Goal: Task Accomplishment & Management: Manage account settings

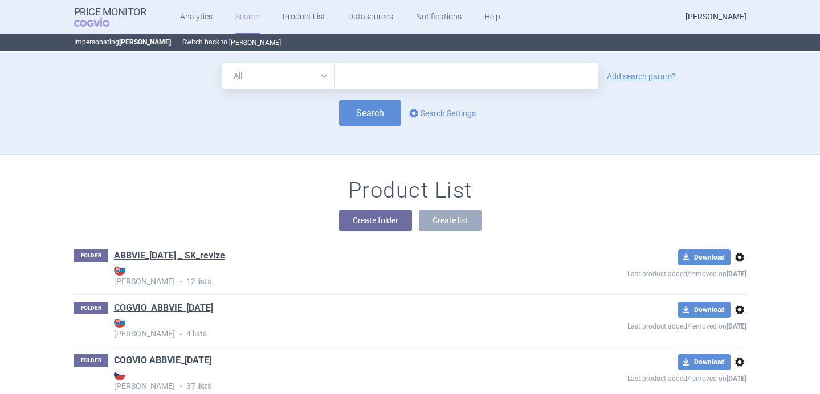
click at [686, 14] on link "[PERSON_NAME]" at bounding box center [716, 17] width 61 height 34
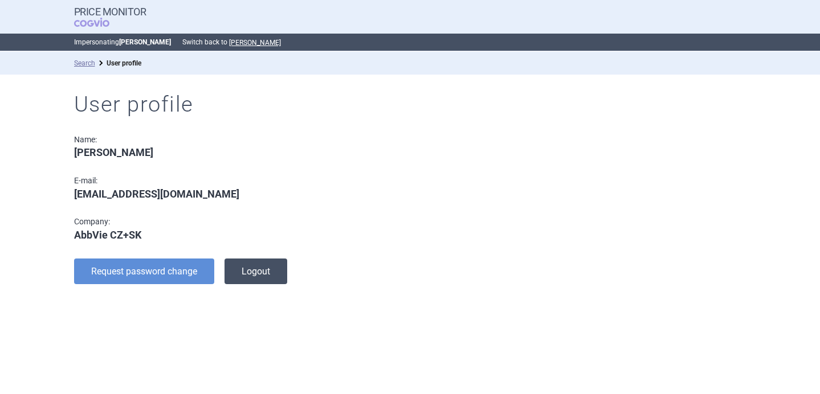
click at [246, 278] on button "Logout" at bounding box center [256, 272] width 63 height 26
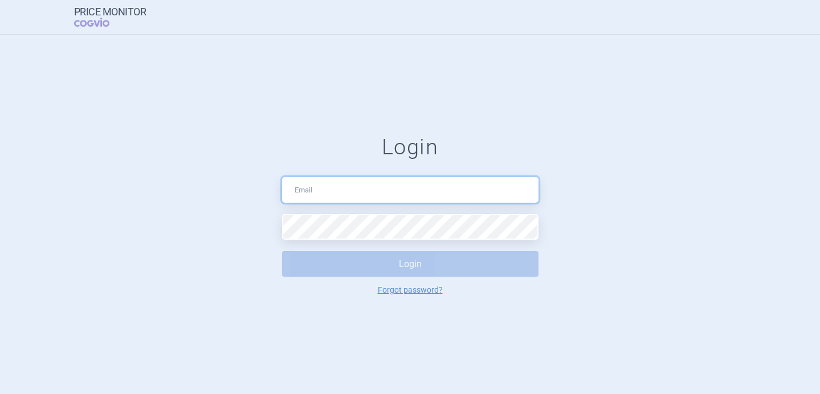
click at [385, 200] on input "text" at bounding box center [410, 190] width 257 height 26
type input "[DOMAIN_NAME][EMAIL_ADDRESS][DOMAIN_NAME]"
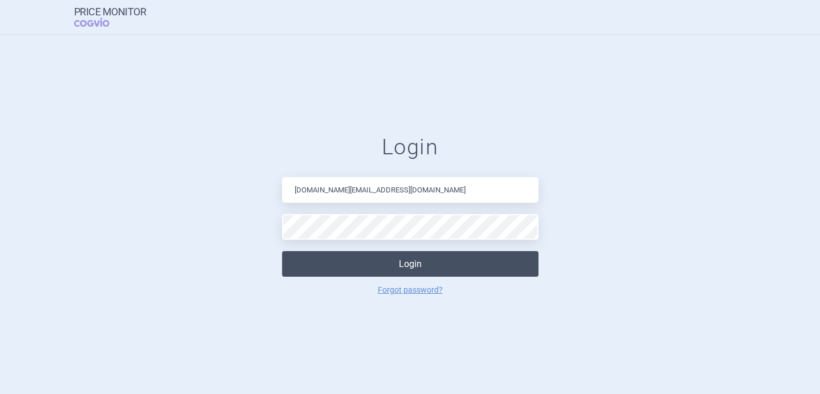
click at [406, 265] on button "Login" at bounding box center [410, 264] width 257 height 26
